Goal: Complete application form

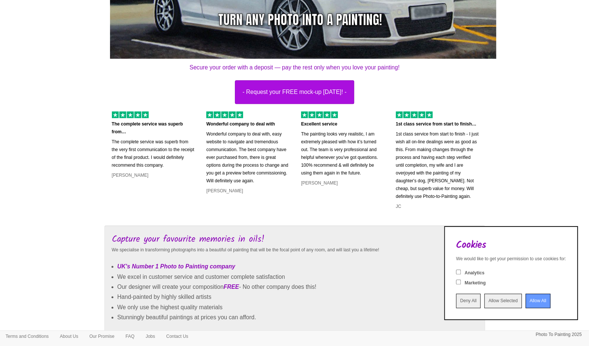
scroll to position [226, 0]
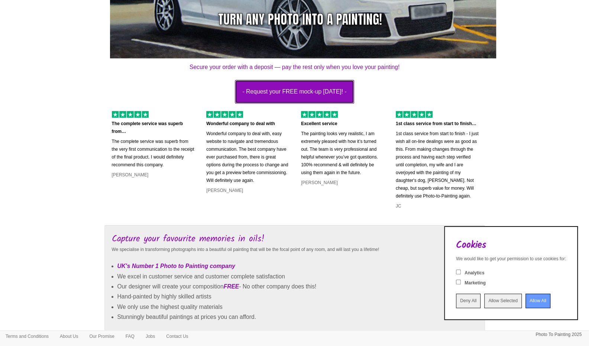
click at [335, 103] on button "- Request your FREE mock-up today! -" at bounding box center [295, 92] width 120 height 24
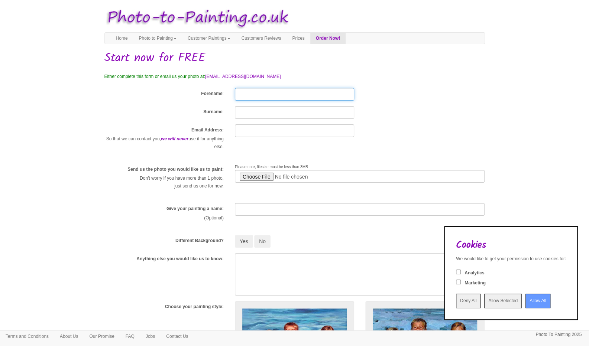
click at [303, 96] on input "Forename" at bounding box center [294, 94] width 119 height 13
type input "[PERSON_NAME]"
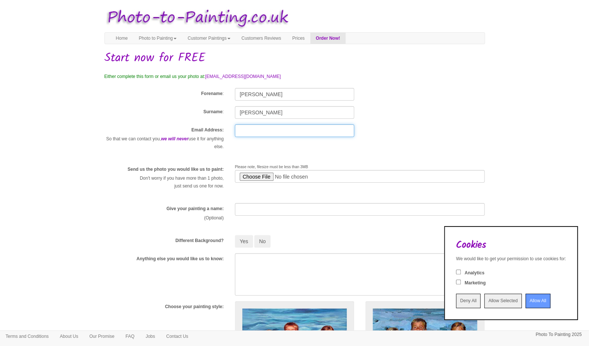
type input "[EMAIL_ADDRESS][DOMAIN_NAME]"
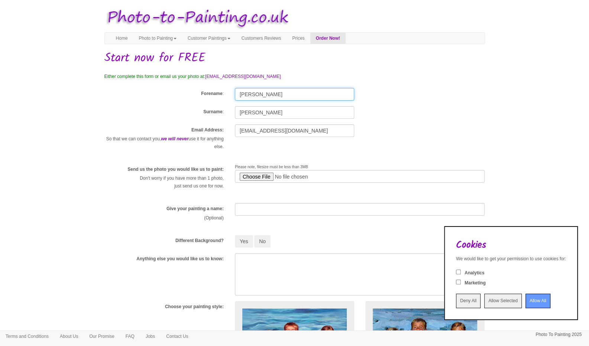
scroll to position [11, 0]
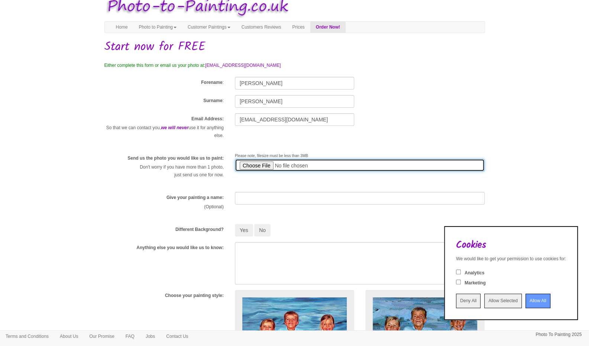
click at [266, 168] on input "file" at bounding box center [360, 165] width 250 height 13
type input "C:\fakepath\IMG_6024.jpg"
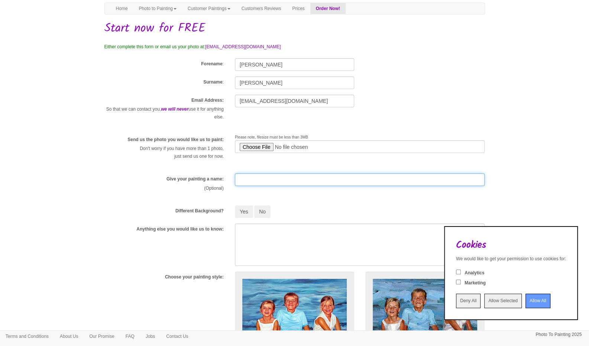
click at [280, 176] on input "text" at bounding box center [360, 180] width 250 height 13
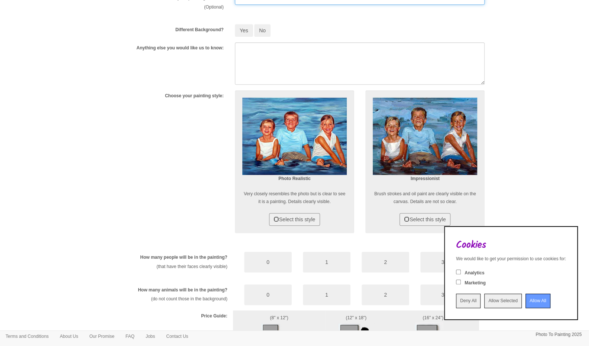
scroll to position [211, 0]
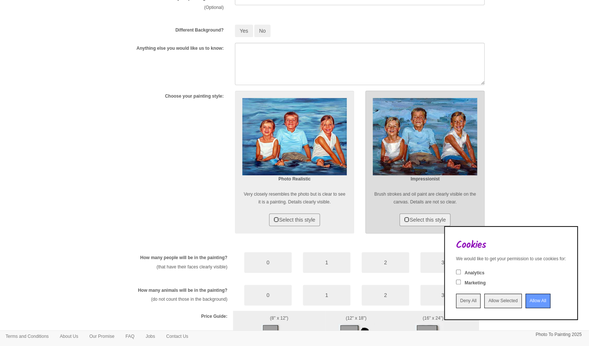
click at [411, 212] on div "Impressionist Brush strokes and oil paint are clearly visible on the canvas. De…" at bounding box center [424, 162] width 119 height 143
click at [418, 221] on button "Select this style" at bounding box center [425, 220] width 51 height 13
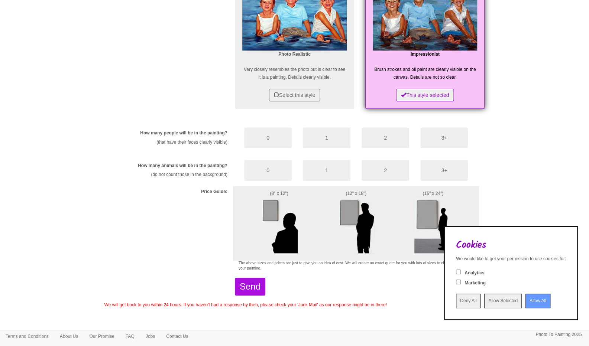
scroll to position [339, 0]
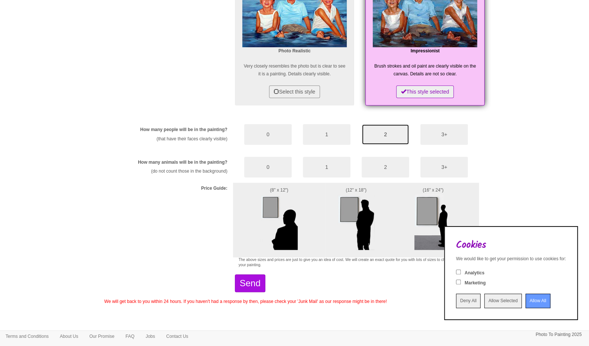
click at [375, 134] on button "2" at bounding box center [386, 134] width 48 height 21
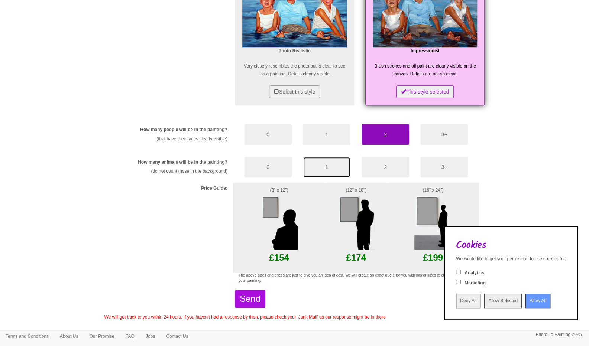
click at [334, 167] on button "1" at bounding box center [327, 167] width 48 height 21
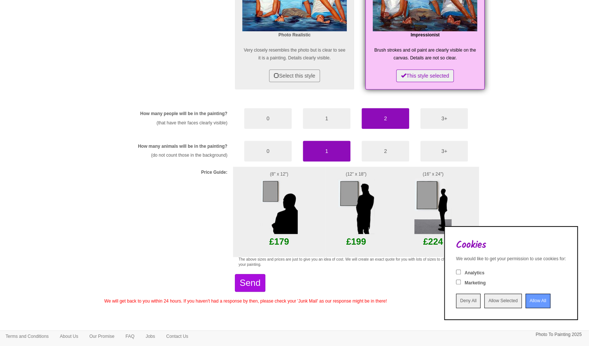
click at [528, 299] on input "Allow All" at bounding box center [538, 301] width 25 height 14
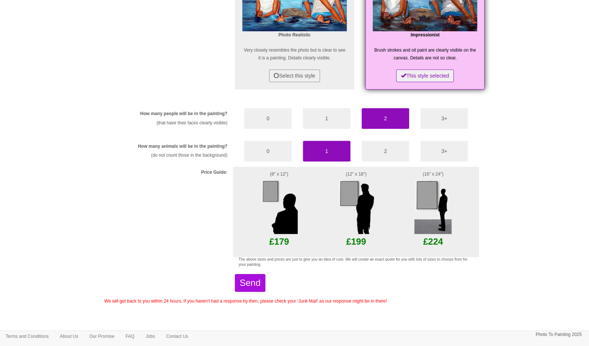
scroll to position [0, 0]
